Goal: Task Accomplishment & Management: Manage account settings

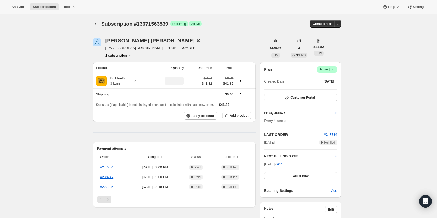
click at [327, 71] on span "Active |" at bounding box center [327, 69] width 16 height 5
click at [332, 90] on span "Cancel subscription" at bounding box center [329, 89] width 30 height 4
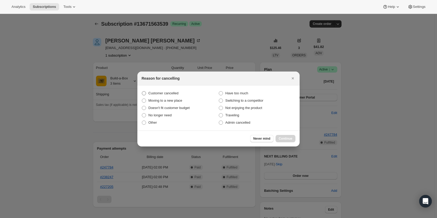
click at [151, 93] on span "Customer cancelled" at bounding box center [163, 93] width 30 height 4
click at [142, 91] on input "Customer cancelled" at bounding box center [142, 91] width 0 height 0
radio input "true"
click at [286, 139] on span "Continue" at bounding box center [286, 138] width 14 height 4
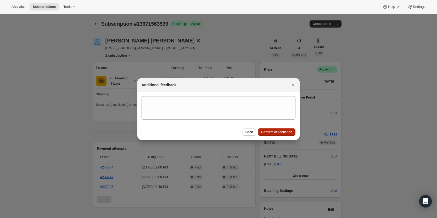
click at [283, 133] on span "Confirm cancellation" at bounding box center [276, 132] width 31 height 4
